Goal: Navigation & Orientation: Find specific page/section

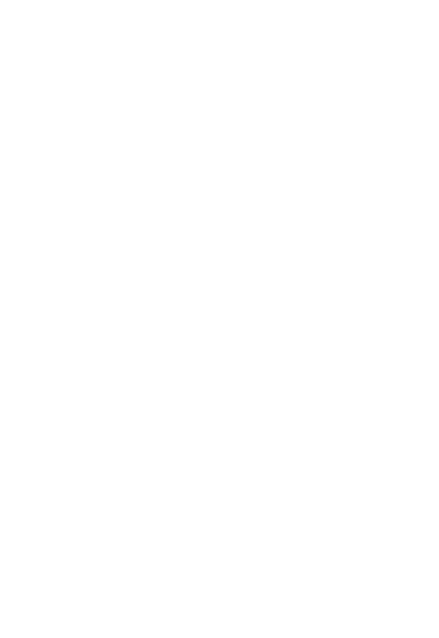
click at [413, 321] on icon at bounding box center [419, 324] width 26 height 21
click at [418, 328] on icon at bounding box center [419, 324] width 26 height 21
click at [414, 325] on icon at bounding box center [419, 324] width 26 height 21
click at [417, 324] on icon at bounding box center [419, 324] width 26 height 21
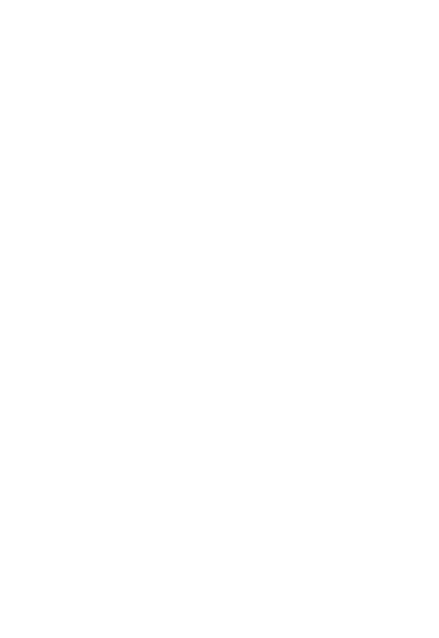
click at [418, 324] on icon at bounding box center [419, 324] width 26 height 21
click at [417, 321] on icon at bounding box center [419, 324] width 26 height 21
click at [413, 323] on icon at bounding box center [419, 324] width 26 height 21
click at [415, 321] on icon at bounding box center [419, 324] width 26 height 21
click at [414, 323] on icon at bounding box center [419, 324] width 26 height 21
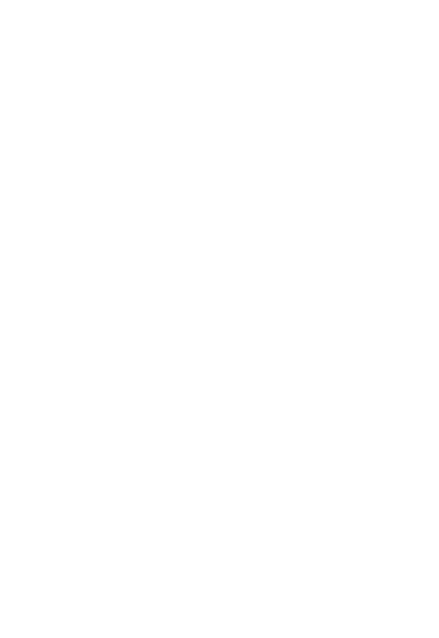
click at [412, 323] on icon at bounding box center [419, 324] width 26 height 21
click at [413, 324] on icon at bounding box center [419, 324] width 26 height 21
click at [416, 322] on icon at bounding box center [419, 324] width 26 height 21
click at [415, 320] on icon at bounding box center [419, 324] width 26 height 21
click at [416, 323] on icon at bounding box center [419, 324] width 26 height 21
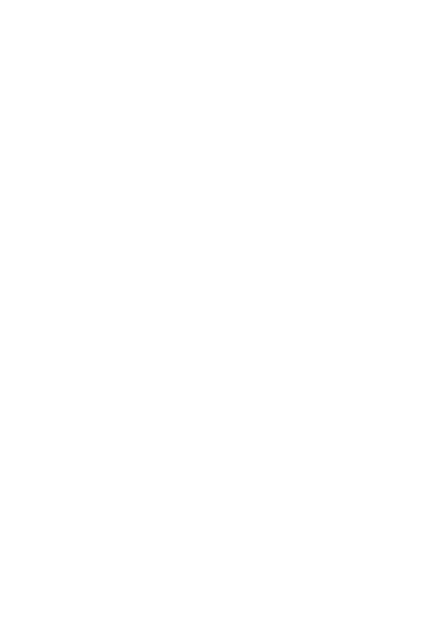
click at [412, 322] on icon at bounding box center [419, 324] width 26 height 21
click at [418, 323] on icon at bounding box center [419, 324] width 26 height 21
click at [415, 324] on icon at bounding box center [419, 324] width 26 height 21
click at [422, 326] on icon at bounding box center [419, 324] width 26 height 21
